Goal: Book appointment/travel/reservation

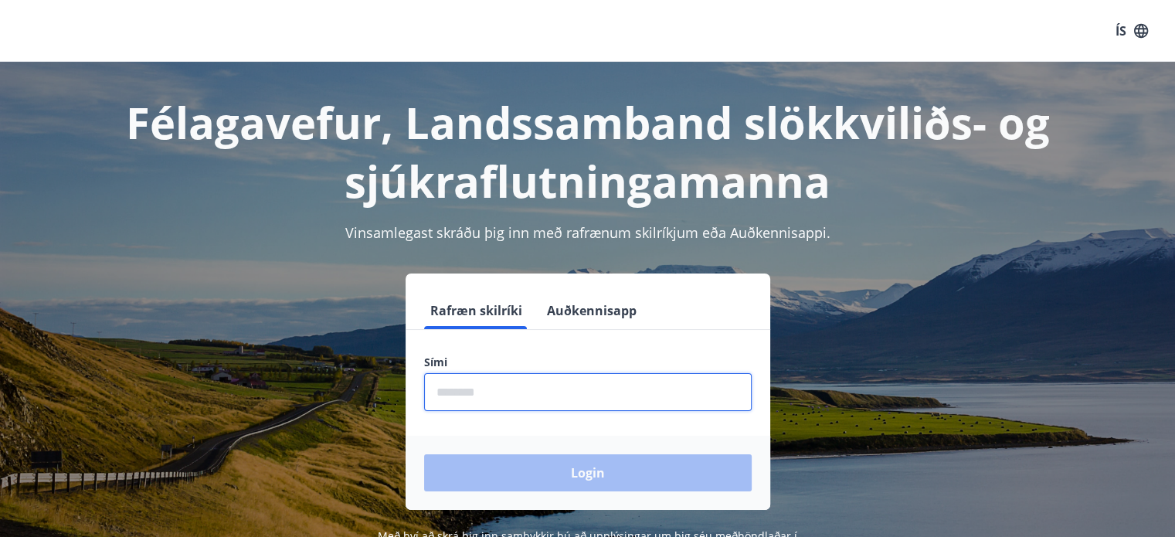
click at [566, 394] on input "phone" at bounding box center [588, 392] width 328 height 38
type input "*"
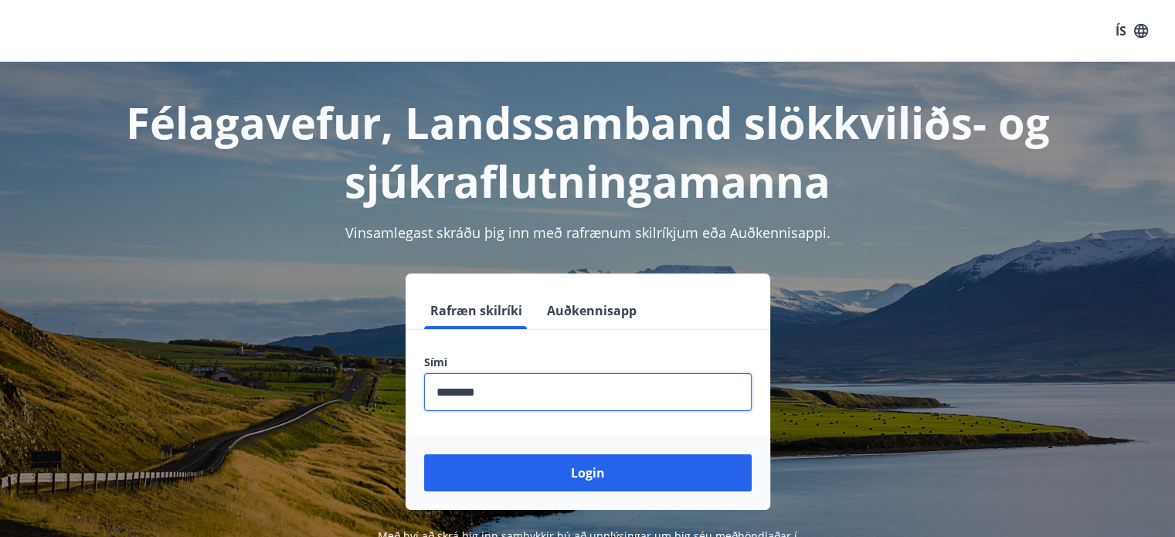
type input "********"
click at [424, 454] on button "Login" at bounding box center [588, 472] width 328 height 37
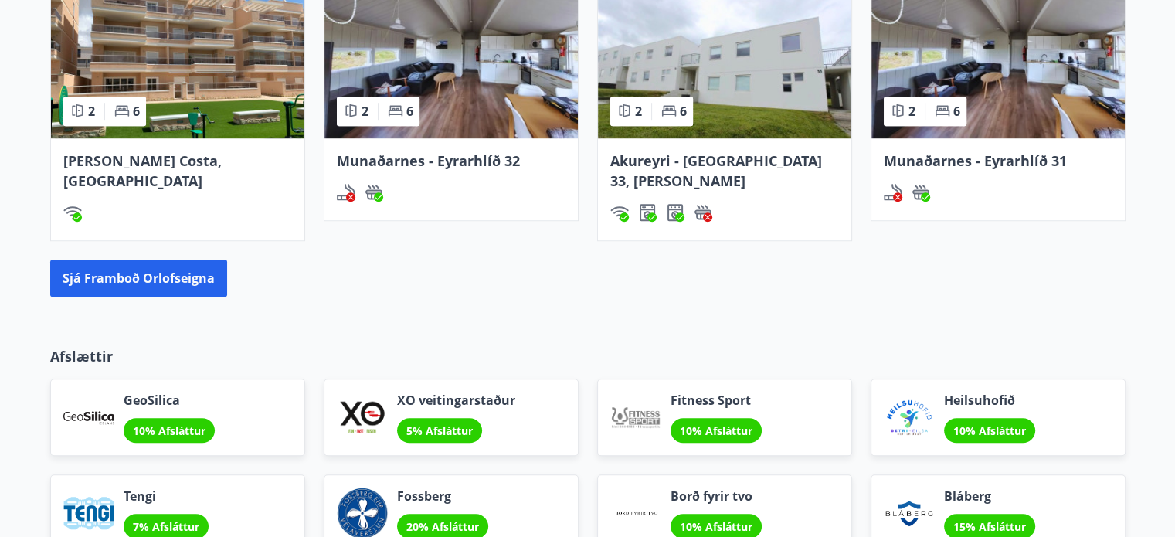
scroll to position [1082, 0]
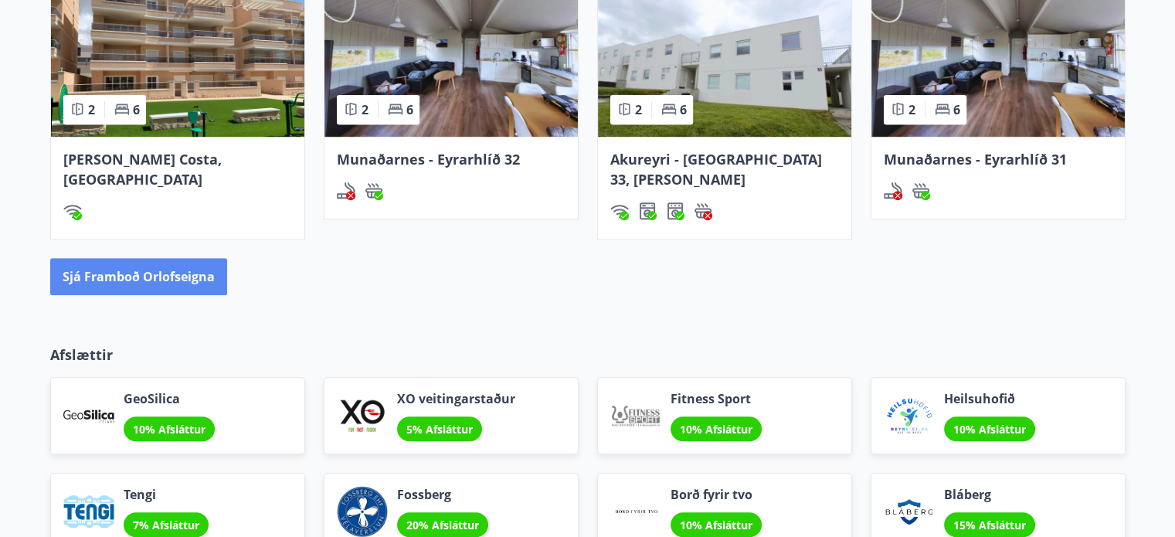
click at [186, 258] on button "Sjá framboð orlofseigna" at bounding box center [138, 276] width 177 height 37
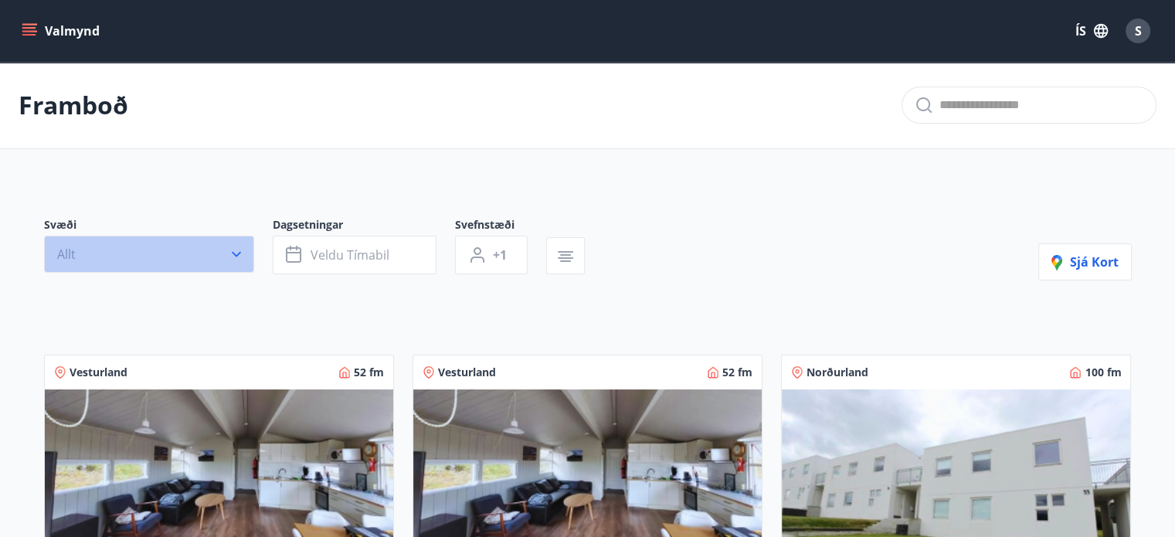
click at [219, 260] on button "Allt" at bounding box center [149, 254] width 210 height 37
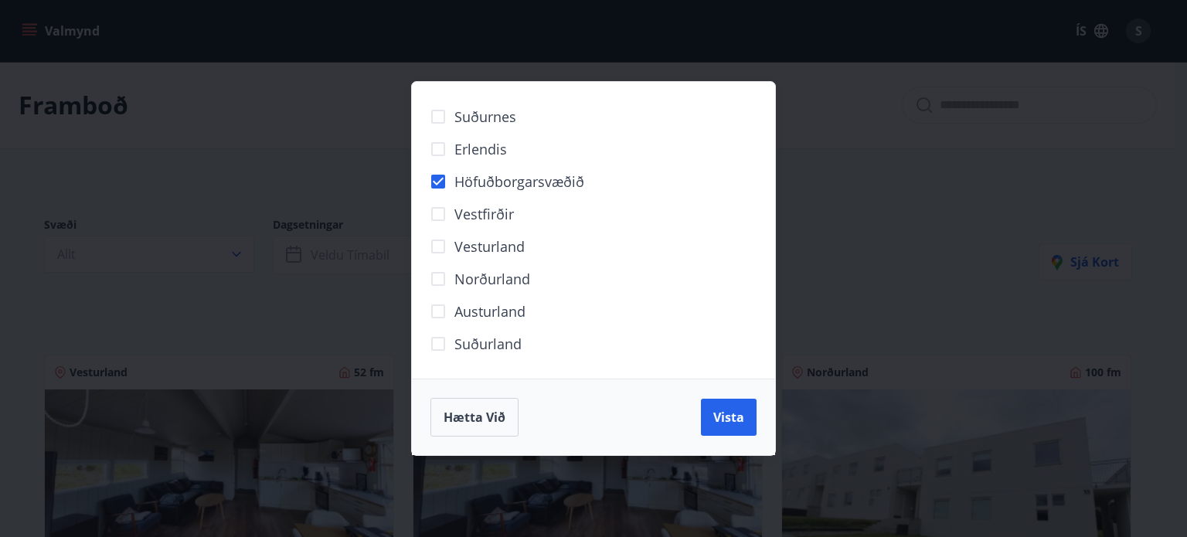
click at [749, 410] on button "Vista" at bounding box center [729, 417] width 56 height 37
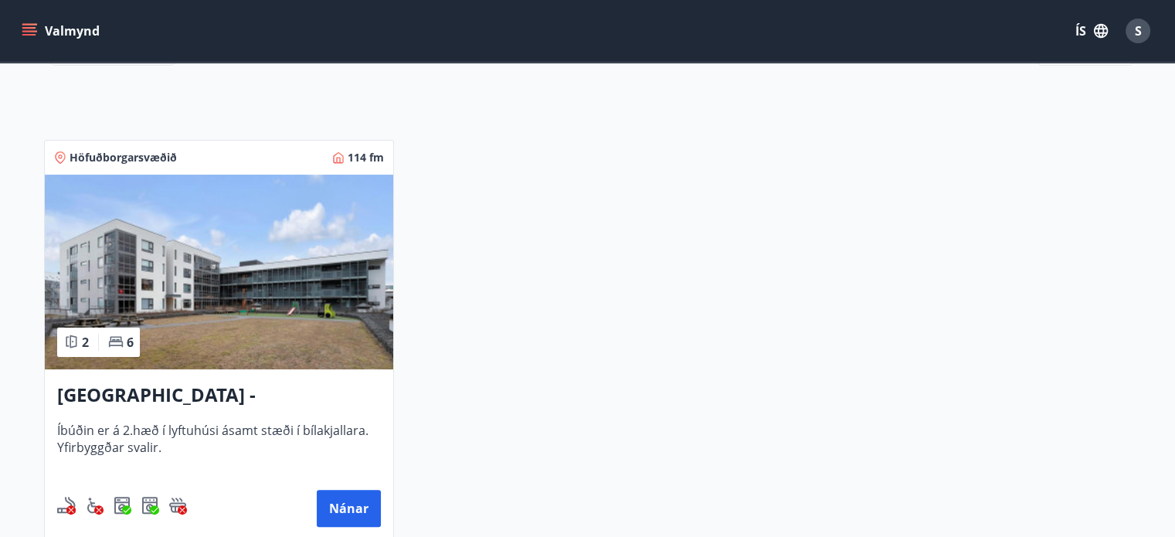
scroll to position [257, 0]
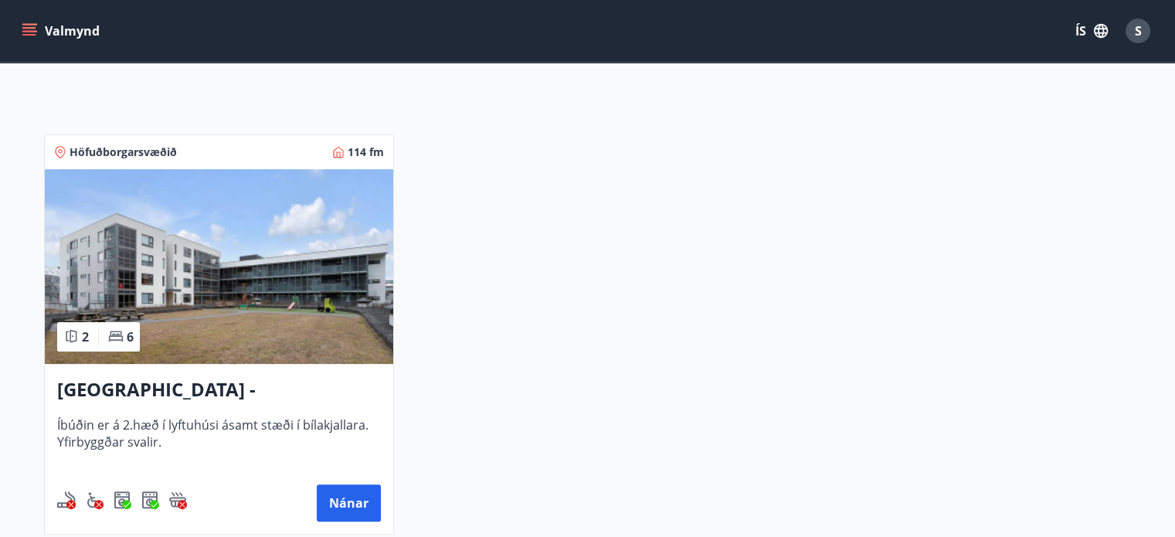
click at [246, 386] on h3 "Reykjavík - Grandavegur 42F, íbúð 205" at bounding box center [219, 390] width 324 height 28
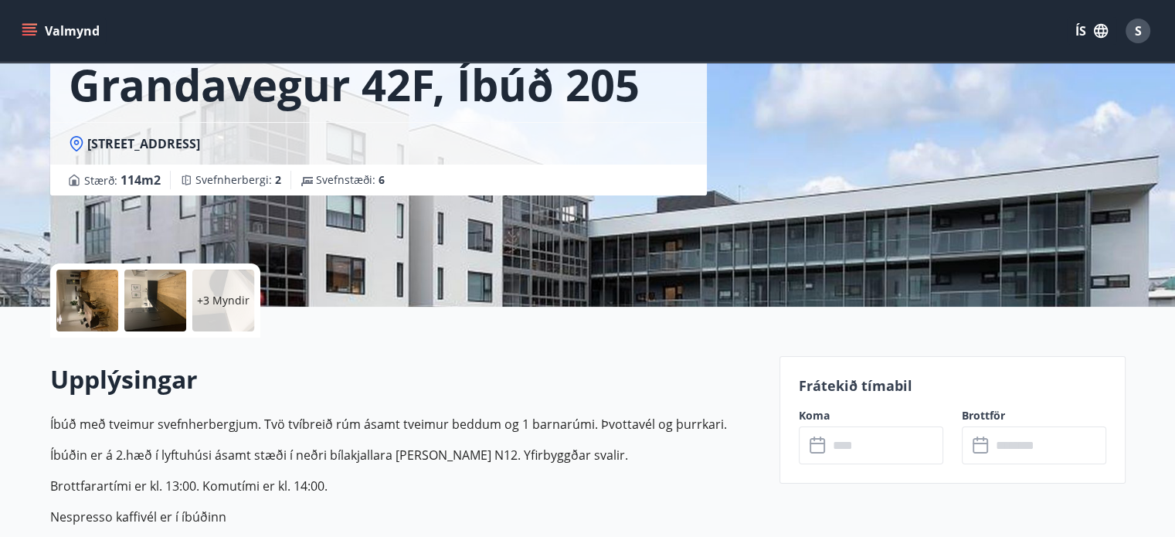
scroll to position [155, 0]
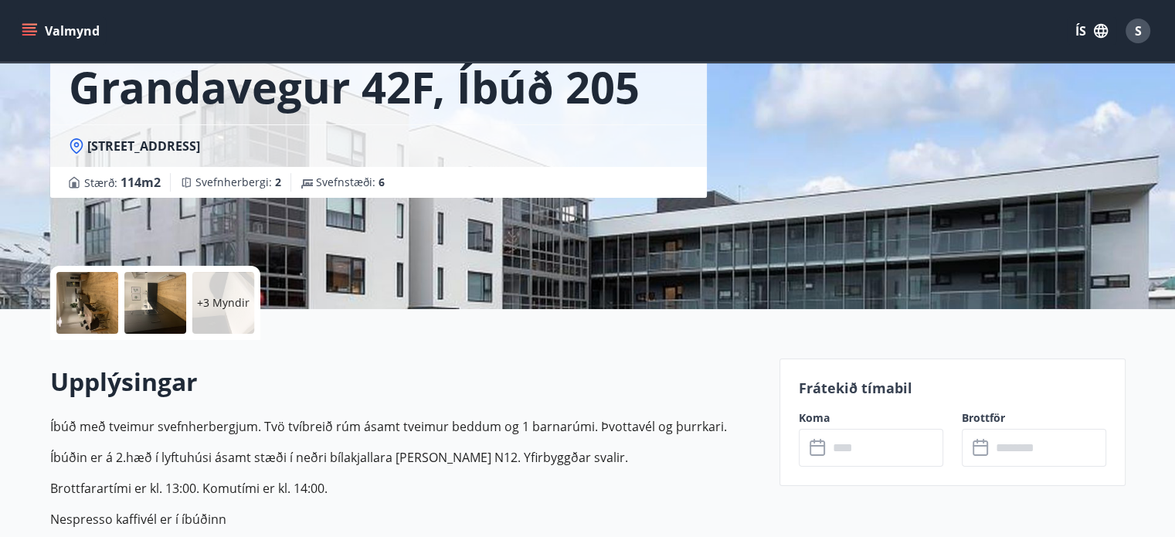
click at [31, 22] on button "Valmynd" at bounding box center [62, 31] width 87 height 28
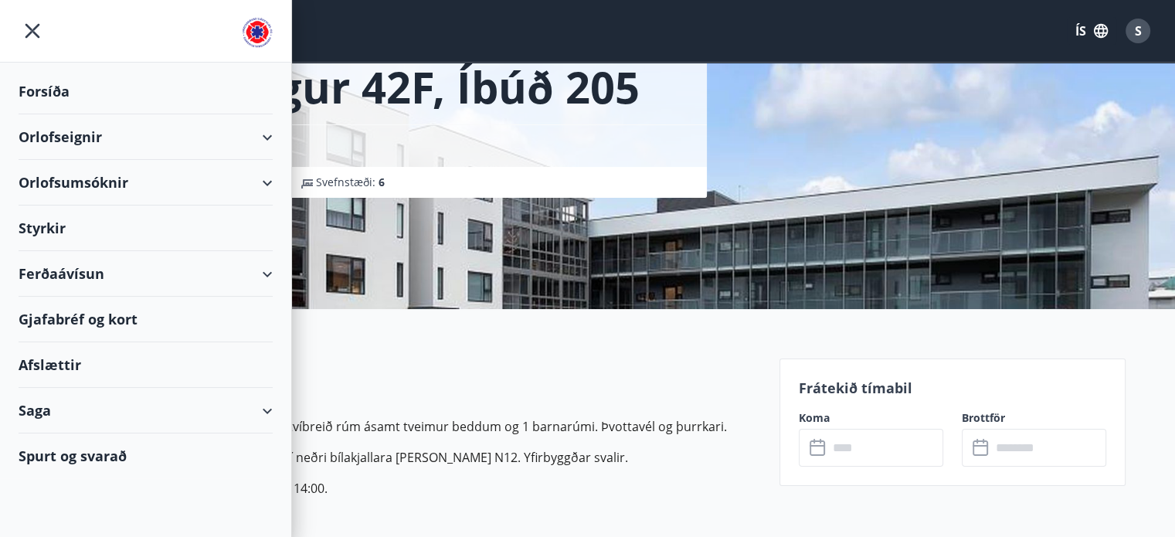
click at [269, 128] on div "Orlofseignir" at bounding box center [146, 137] width 254 height 46
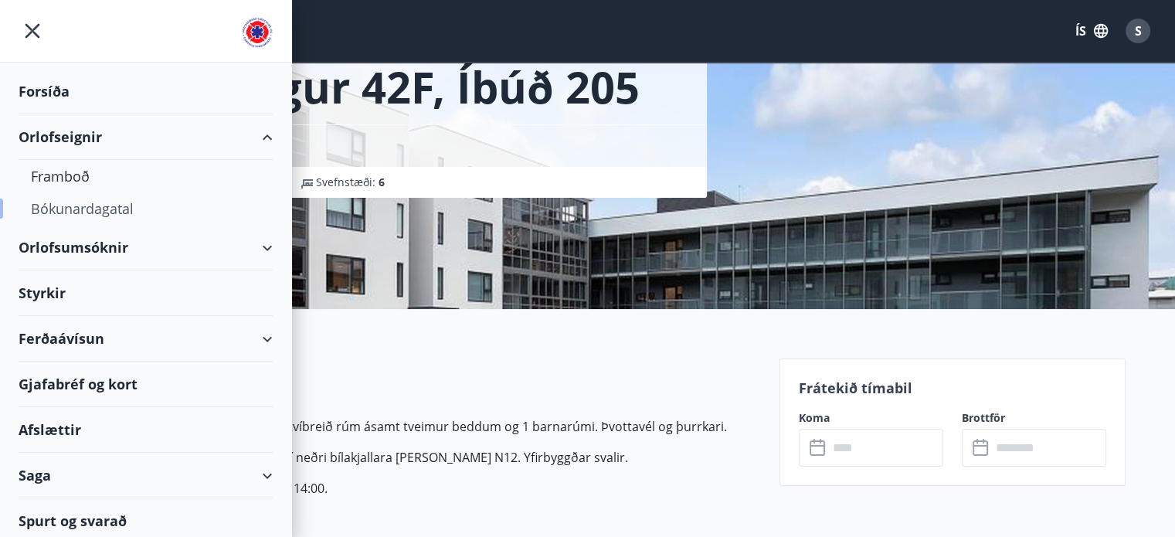
click at [86, 205] on div "Bókunardagatal" at bounding box center [146, 208] width 230 height 32
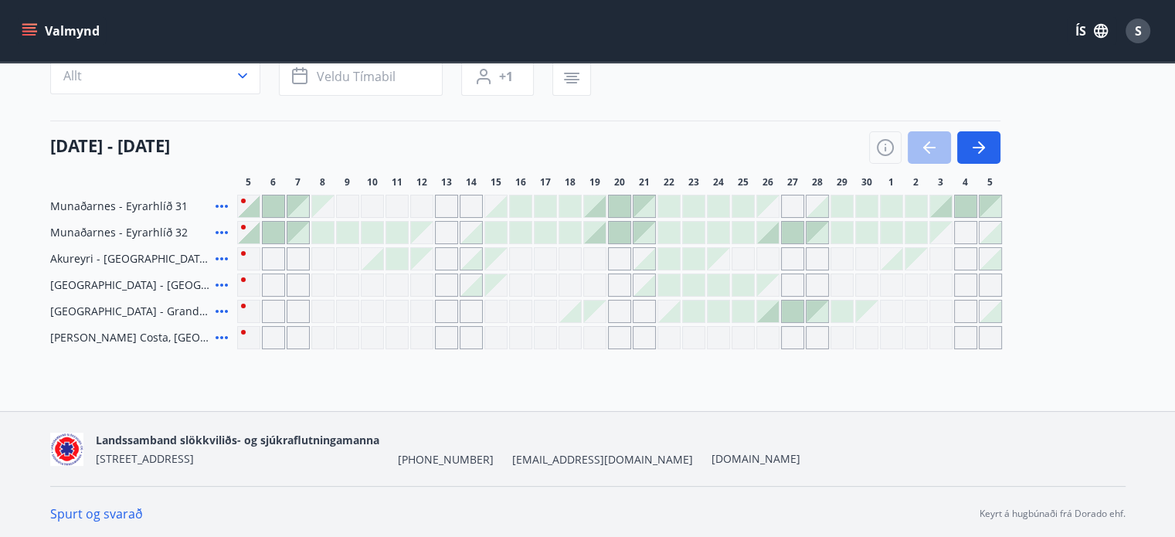
scroll to position [145, 0]
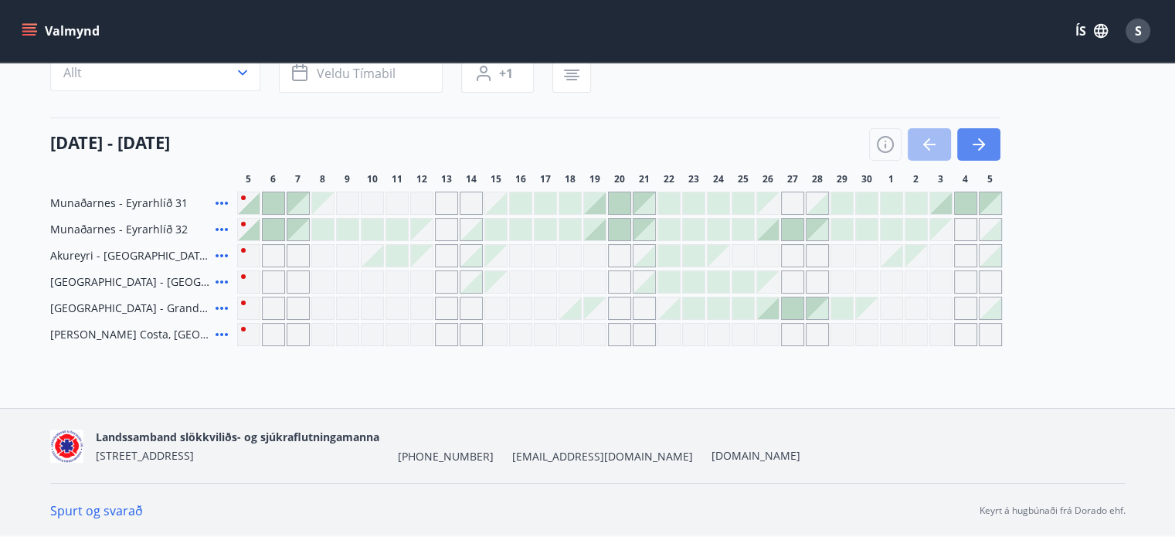
click at [986, 153] on icon "button" at bounding box center [979, 144] width 19 height 19
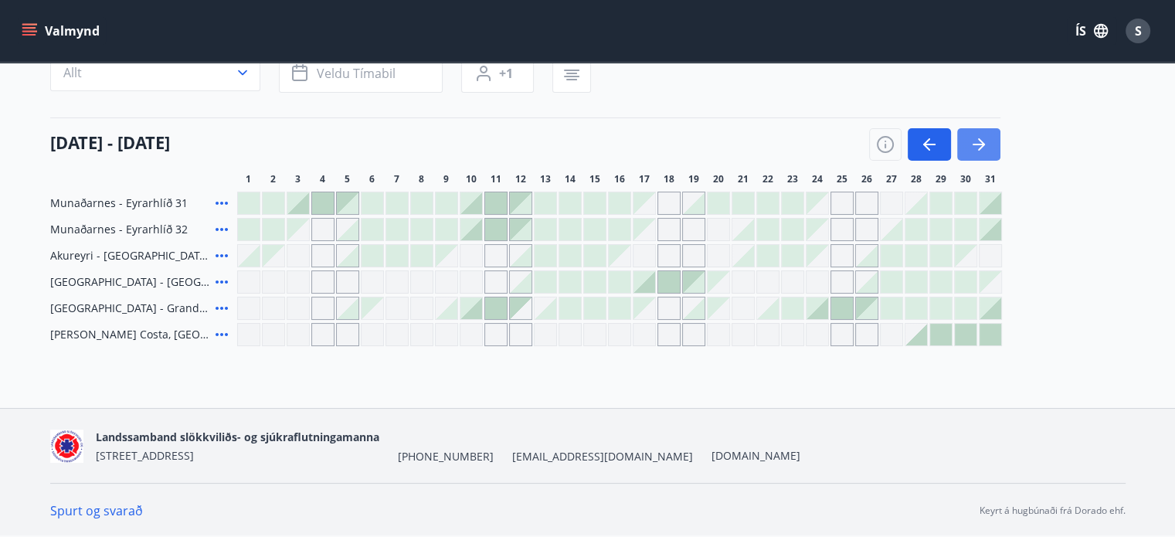
click at [986, 153] on icon "button" at bounding box center [979, 144] width 19 height 19
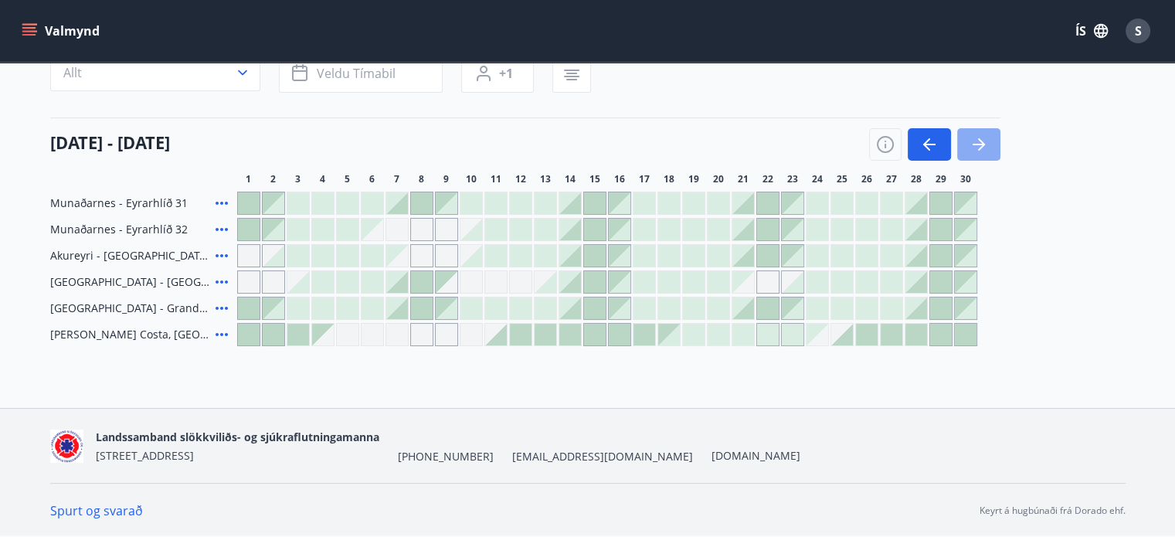
click at [986, 153] on icon "button" at bounding box center [979, 144] width 19 height 19
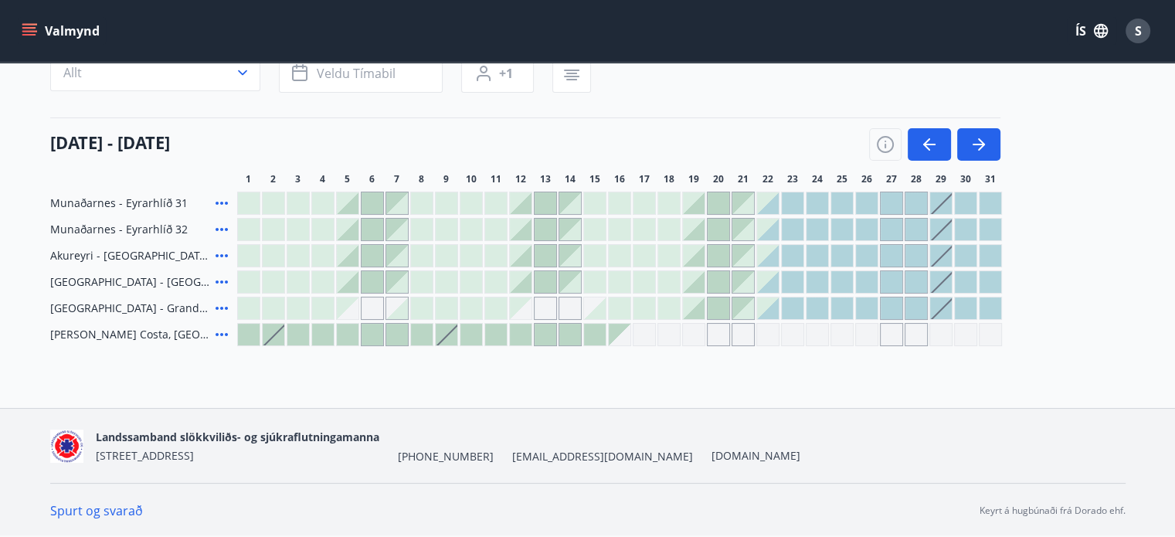
click at [522, 207] on div at bounding box center [521, 203] width 22 height 22
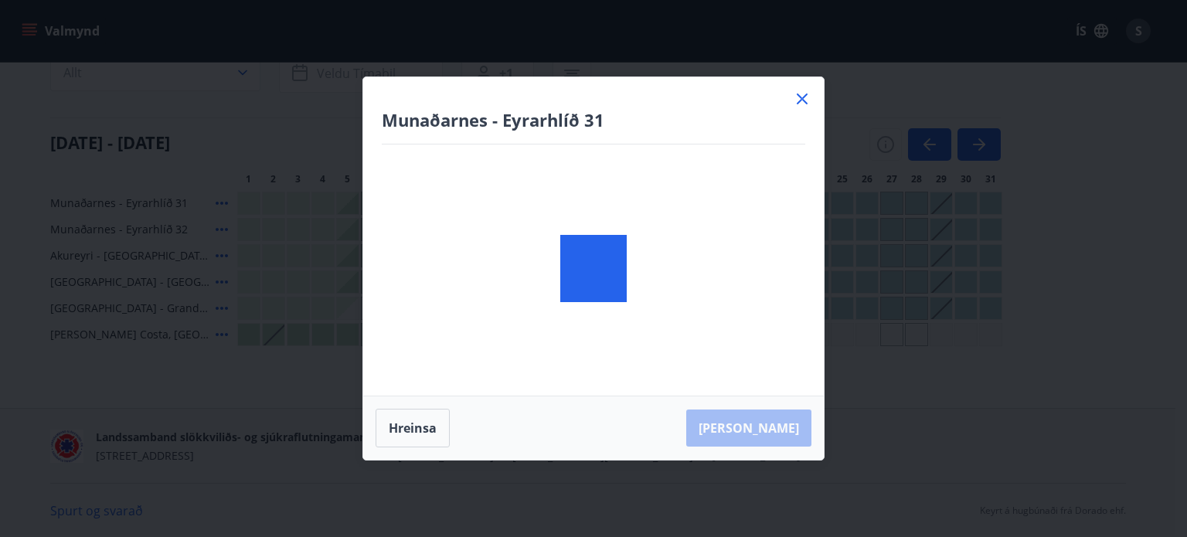
click at [547, 205] on div at bounding box center [593, 268] width 461 height 383
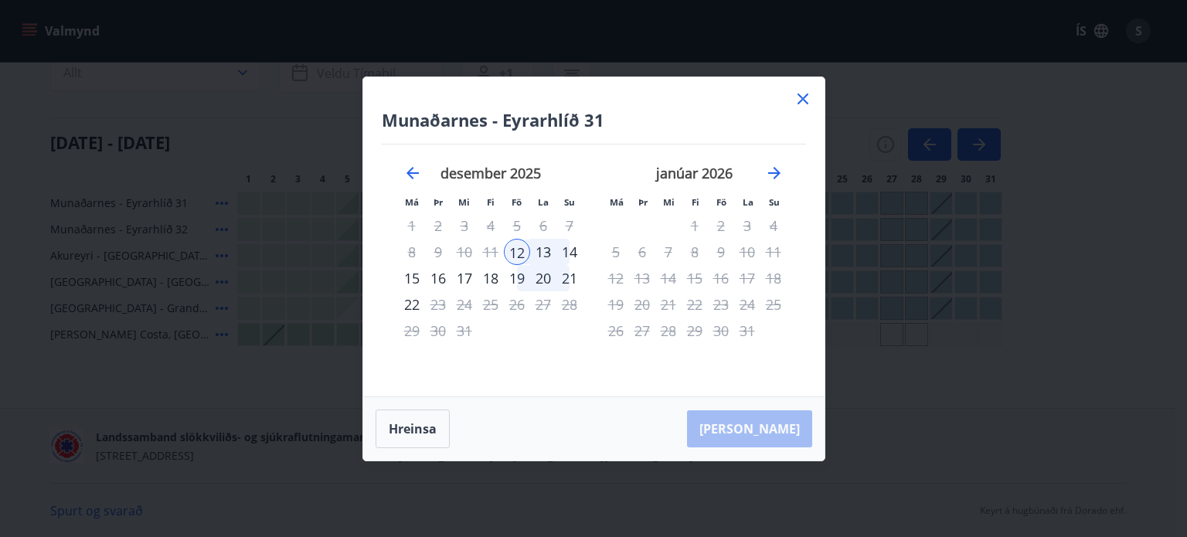
click at [575, 253] on div "14" at bounding box center [569, 252] width 26 height 26
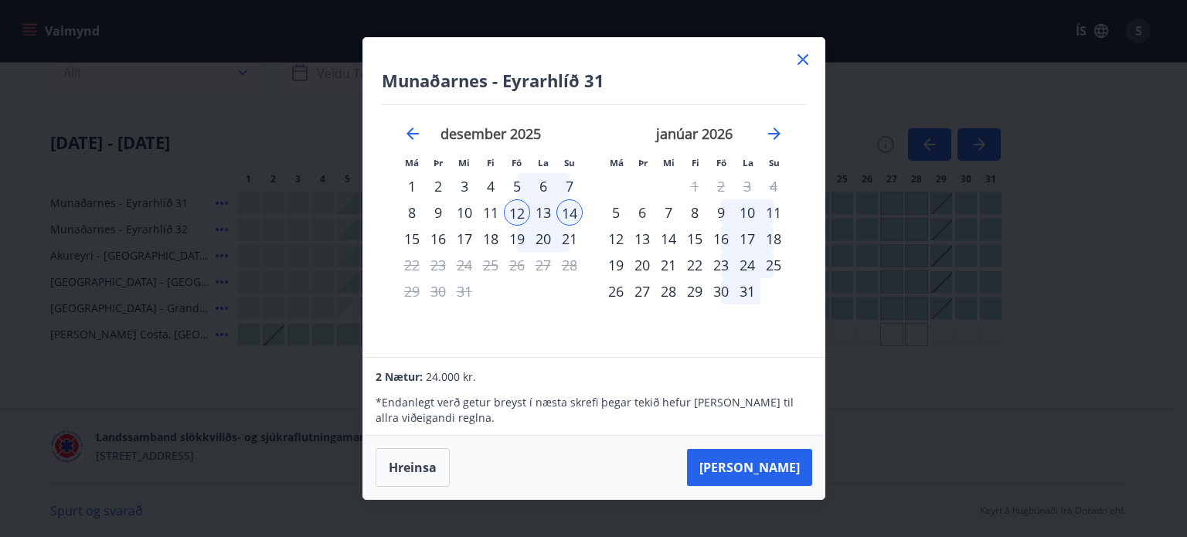
click at [804, 69] on icon at bounding box center [803, 59] width 19 height 19
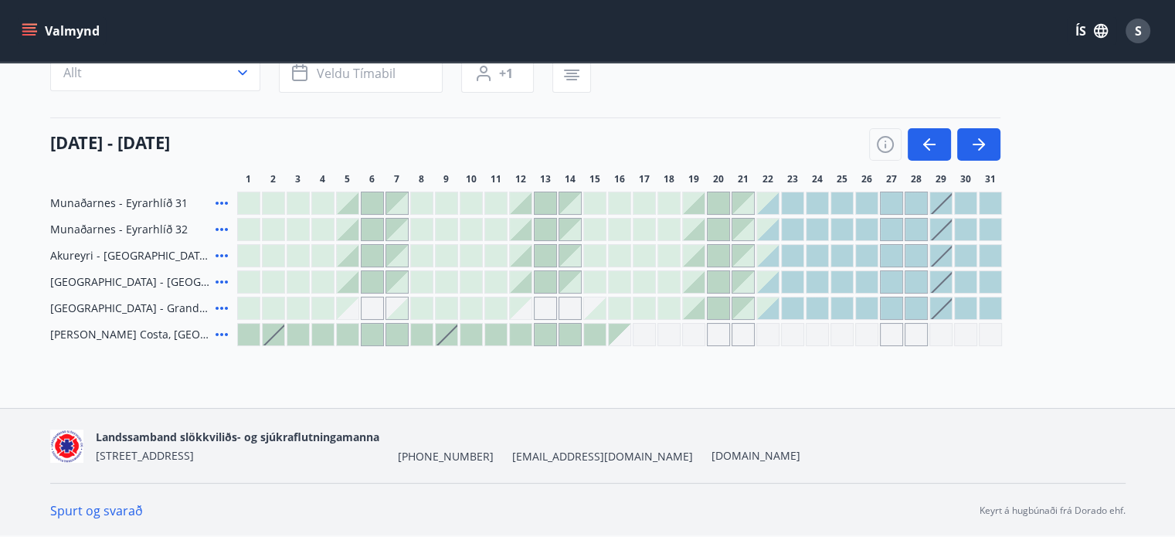
click at [524, 311] on div "Gráir dagar eru ekki bókanlegir" at bounding box center [521, 309] width 22 height 22
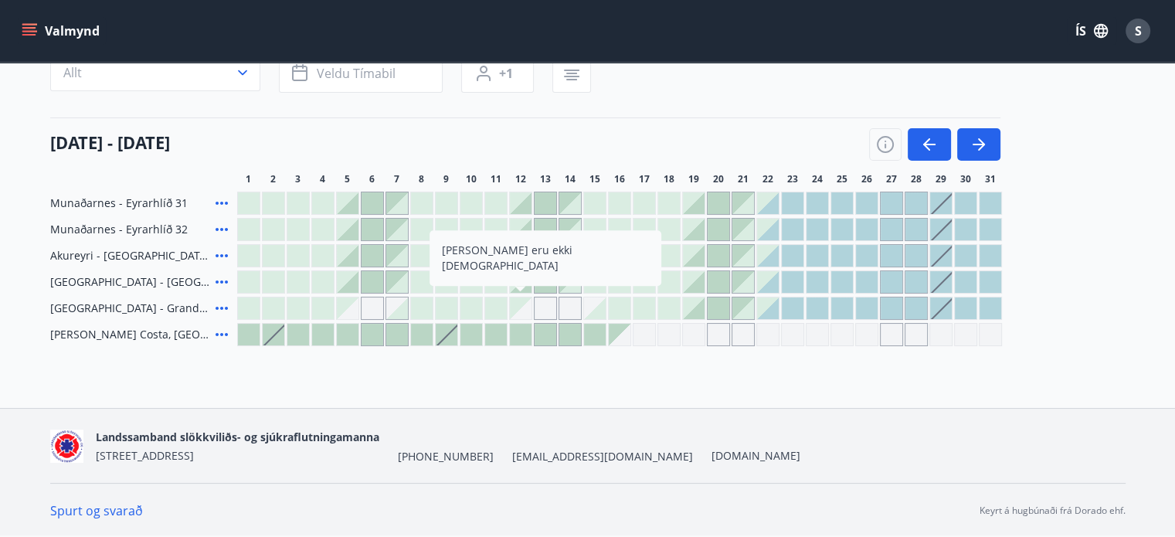
click at [723, 112] on div "Svæði Allt Dagsetningar Veldu tímabil Svefnstæði +1 01 desember - 31 desember 1…" at bounding box center [588, 191] width 1076 height 311
